Goal: Navigation & Orientation: Find specific page/section

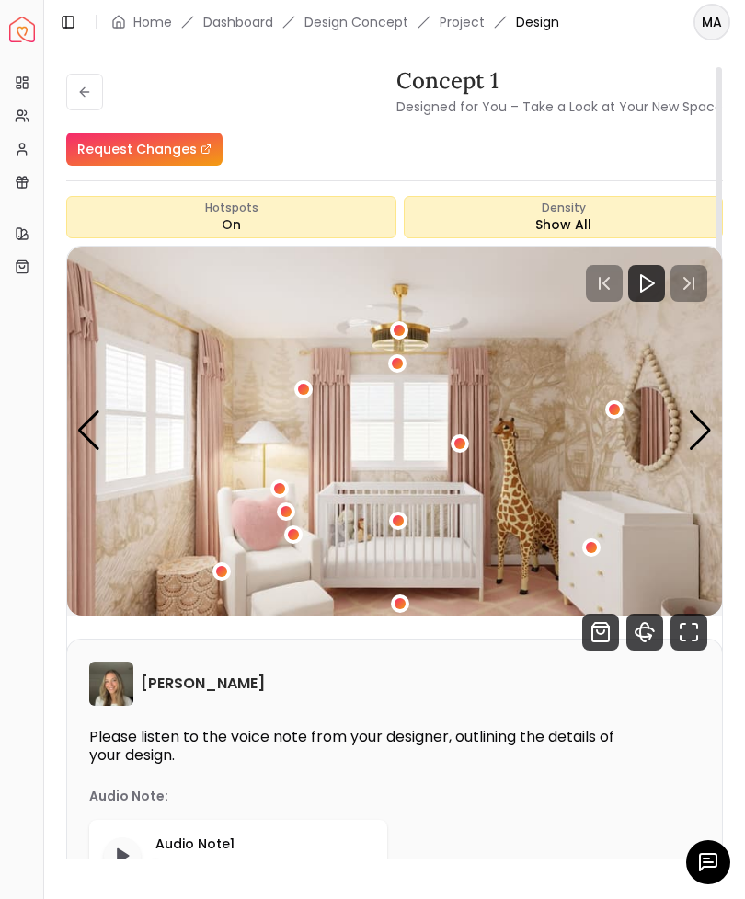
click at [91, 83] on button at bounding box center [84, 92] width 37 height 37
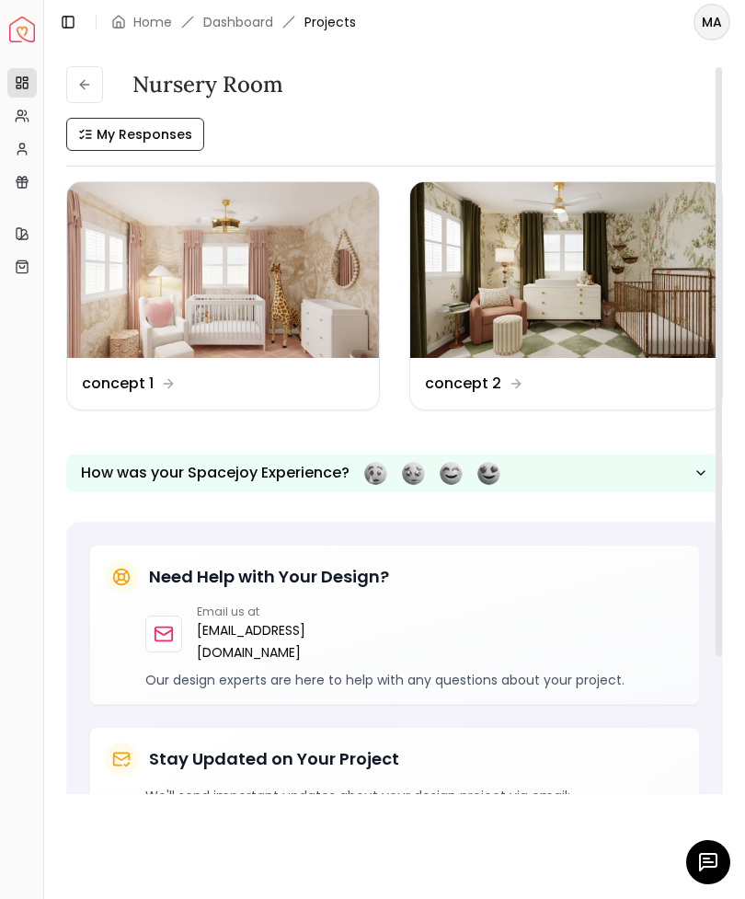
click at [467, 293] on img at bounding box center [566, 270] width 312 height 176
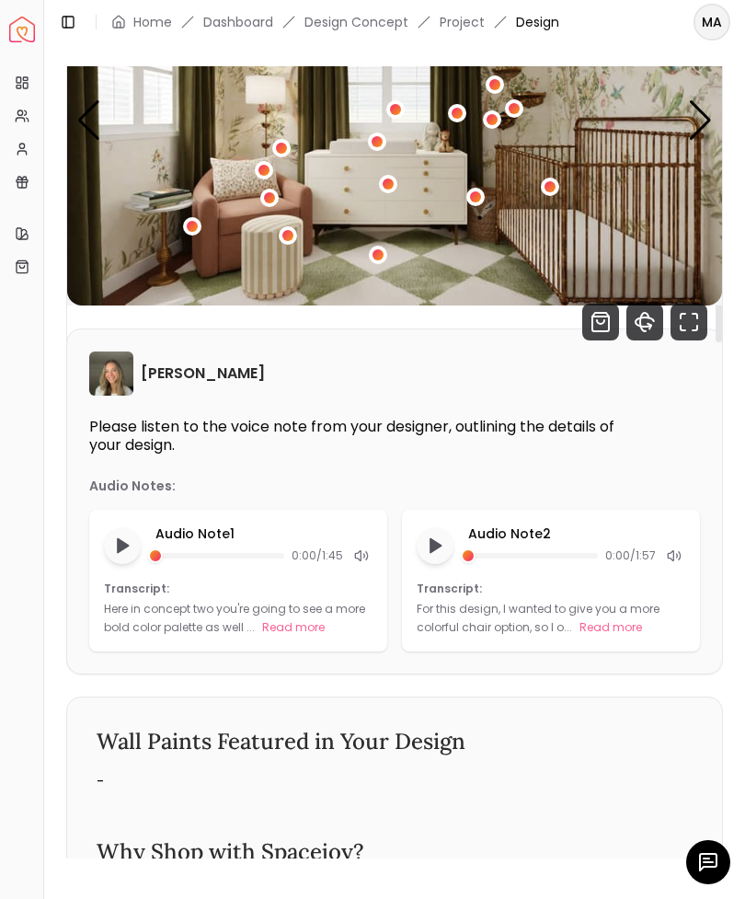
click at [427, 185] on img "1 / 4" at bounding box center [394, 121] width 655 height 369
click at [389, 185] on div "1 / 4" at bounding box center [388, 184] width 11 height 11
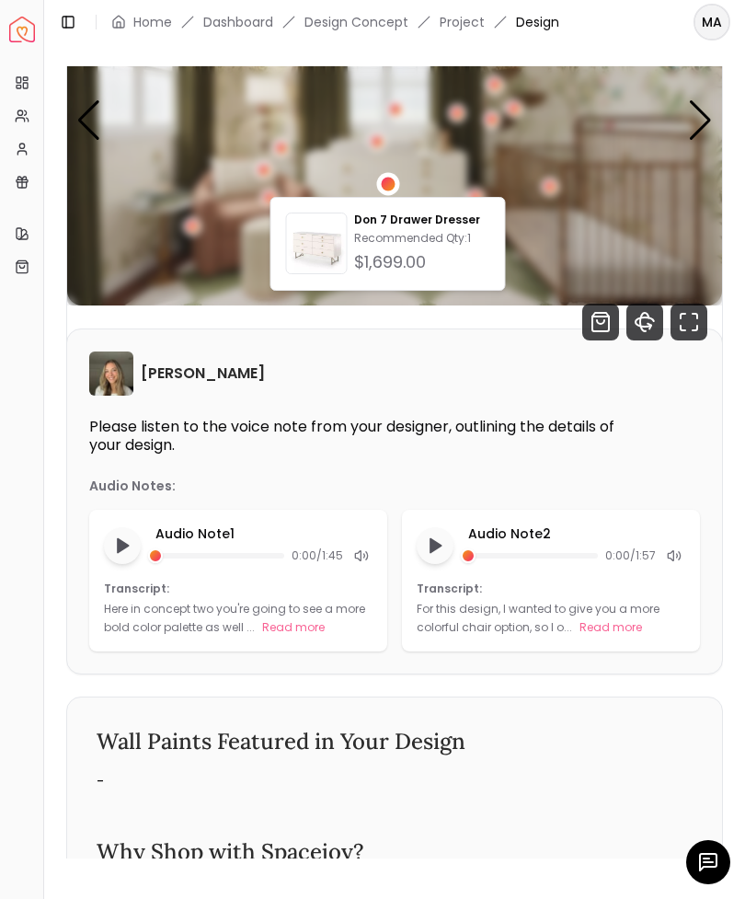
click at [313, 241] on img at bounding box center [317, 247] width 60 height 60
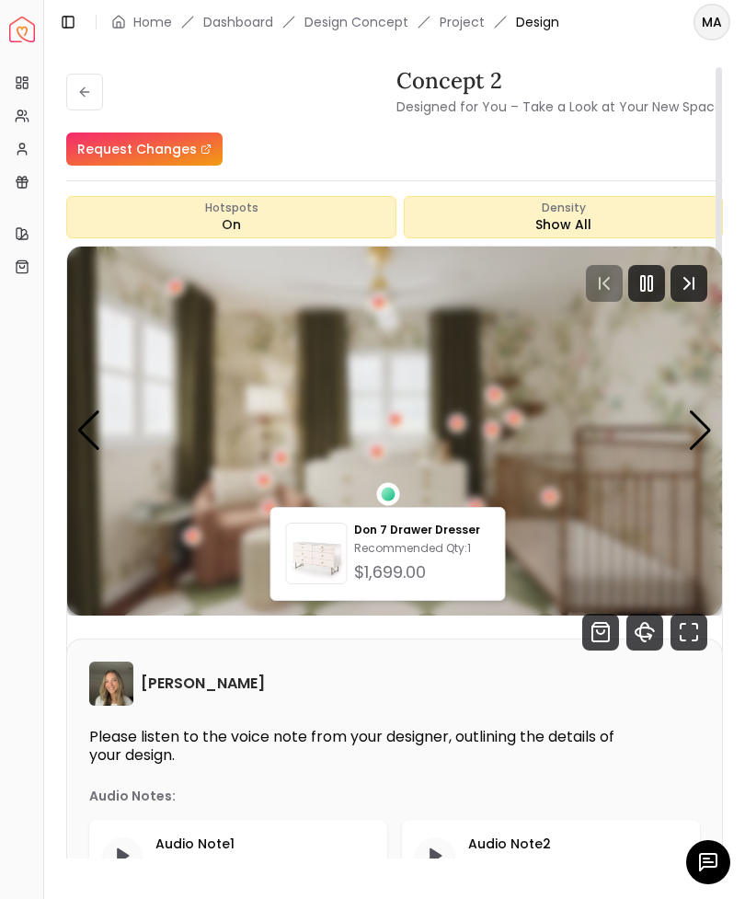
click at [599, 489] on img "1 / 4" at bounding box center [394, 431] width 655 height 369
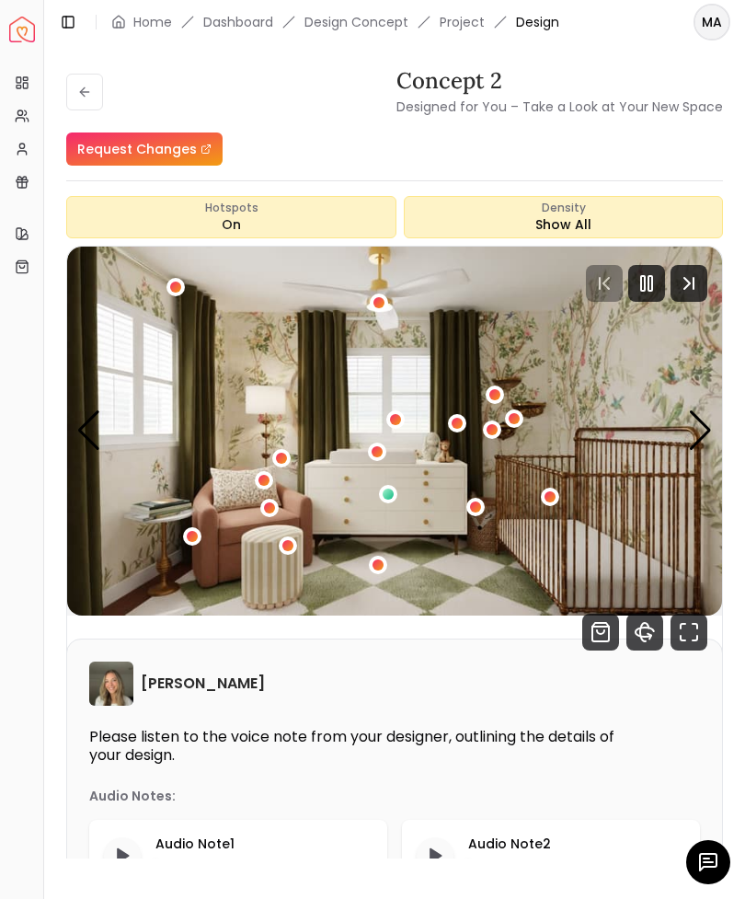
click at [548, 495] on div "1 / 4" at bounding box center [550, 496] width 11 height 11
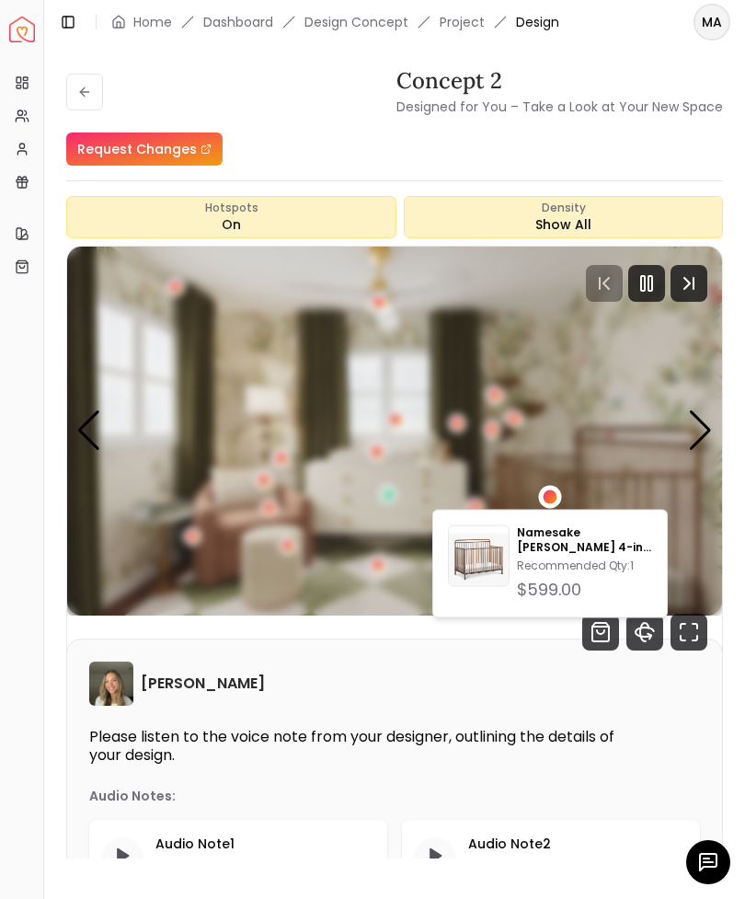
click at [479, 555] on img at bounding box center [479, 560] width 60 height 60
